Goal: Task Accomplishment & Management: Manage account settings

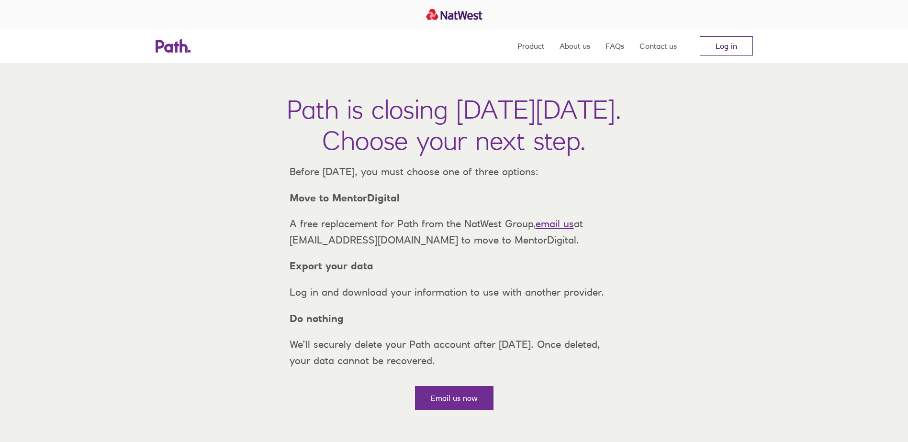
click at [723, 48] on link "Log in" at bounding box center [725, 45] width 53 height 19
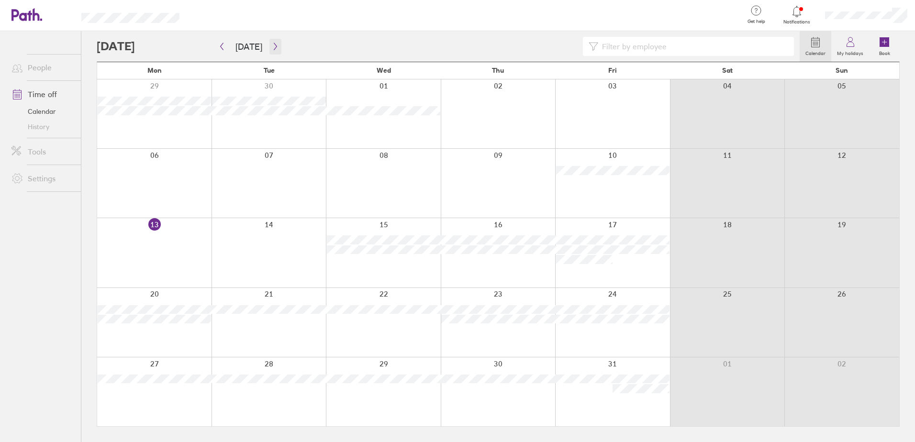
click at [272, 45] on icon "button" at bounding box center [275, 47] width 7 height 8
click at [161, 295] on div at bounding box center [154, 322] width 114 height 69
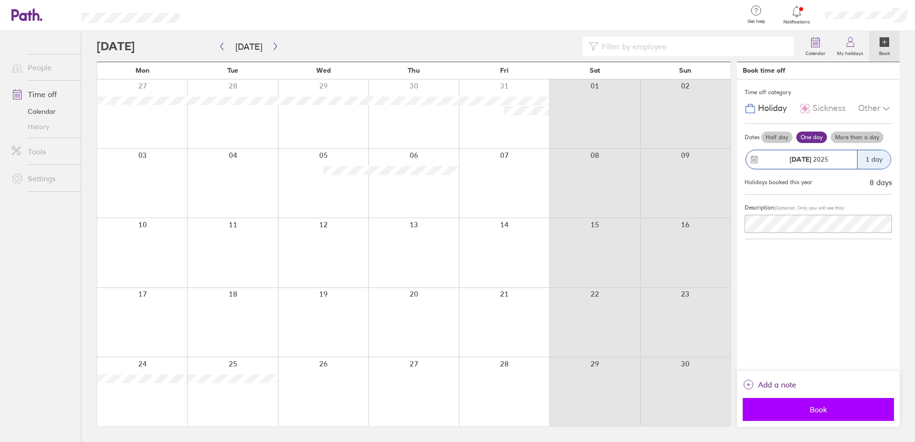
click at [819, 409] on span "Book" at bounding box center [818, 409] width 138 height 9
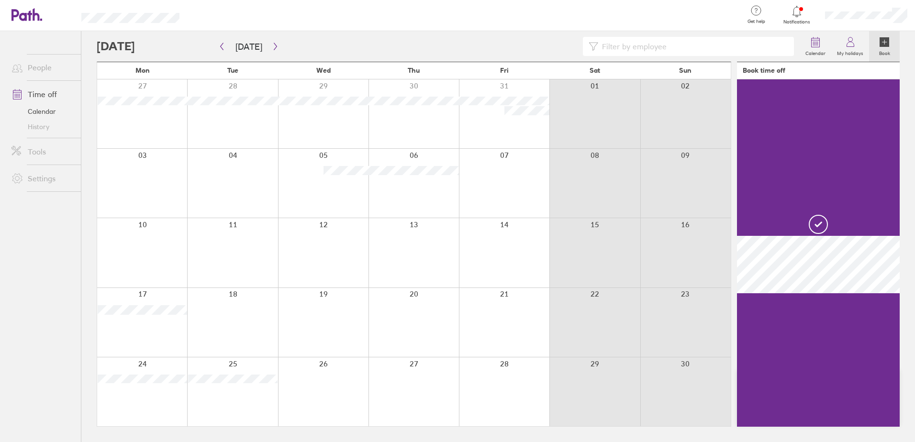
click at [796, 11] on icon at bounding box center [796, 11] width 11 height 11
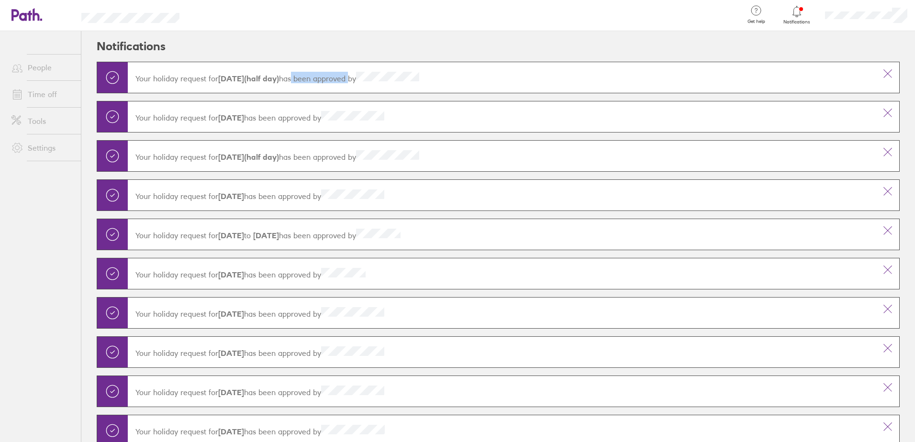
drag, startPoint x: 307, startPoint y: 80, endPoint x: 365, endPoint y: 80, distance: 57.9
click at [365, 80] on p "Your holiday request for [DATE] (half day) has been approved by" at bounding box center [501, 77] width 733 height 11
click at [364, 80] on p "Your holiday request for [DATE] (half day) has been approved by" at bounding box center [501, 77] width 733 height 11
click at [417, 43] on header "Notifications" at bounding box center [498, 46] width 803 height 31
click at [24, 16] on icon at bounding box center [26, 14] width 31 height 13
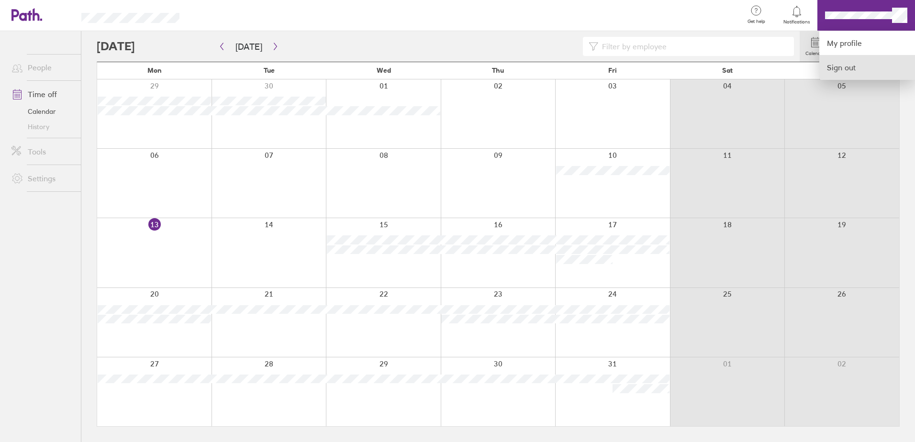
click at [850, 64] on link "Sign out" at bounding box center [867, 67] width 96 height 24
